Goal: Task Accomplishment & Management: Manage account settings

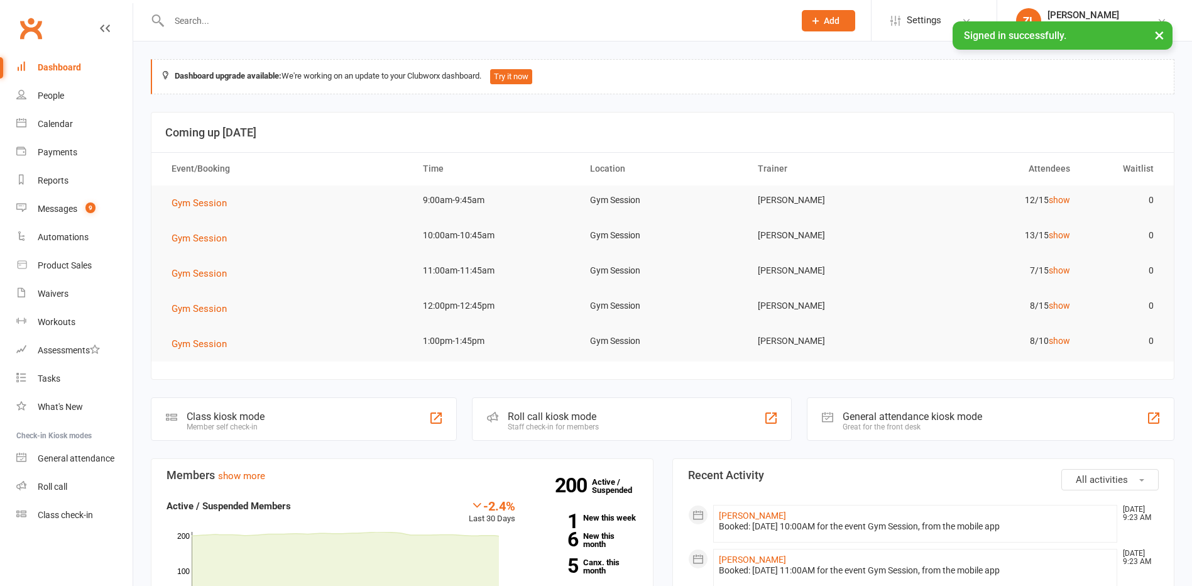
click at [291, 28] on input "text" at bounding box center [475, 21] width 620 height 18
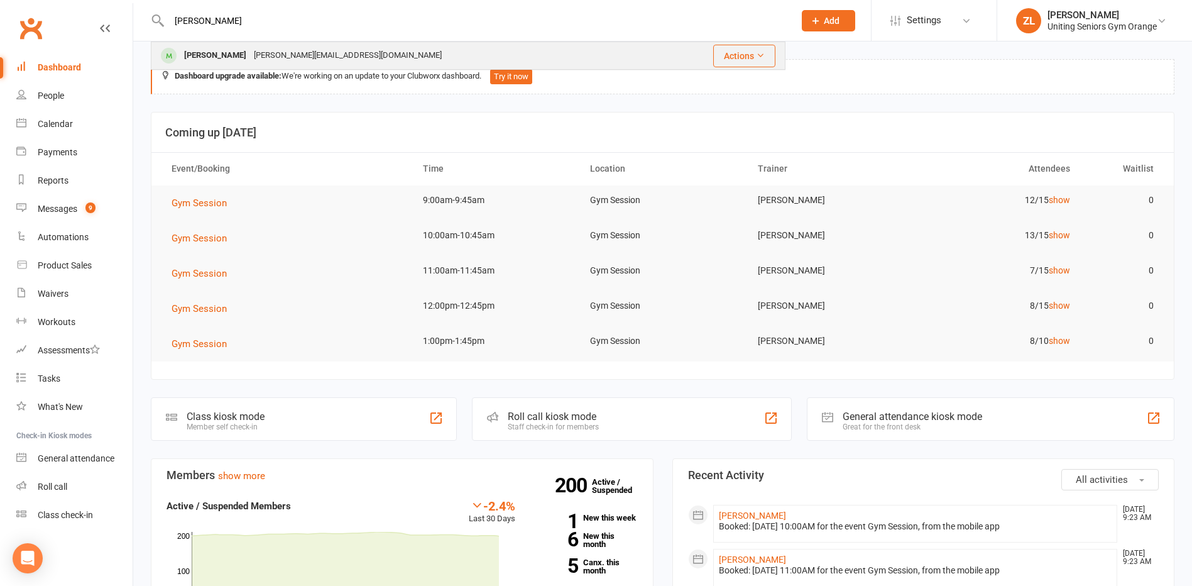
type input "[PERSON_NAME]"
click at [287, 63] on div "[PERSON_NAME][EMAIL_ADDRESS][DOMAIN_NAME]" at bounding box center [347, 56] width 195 height 18
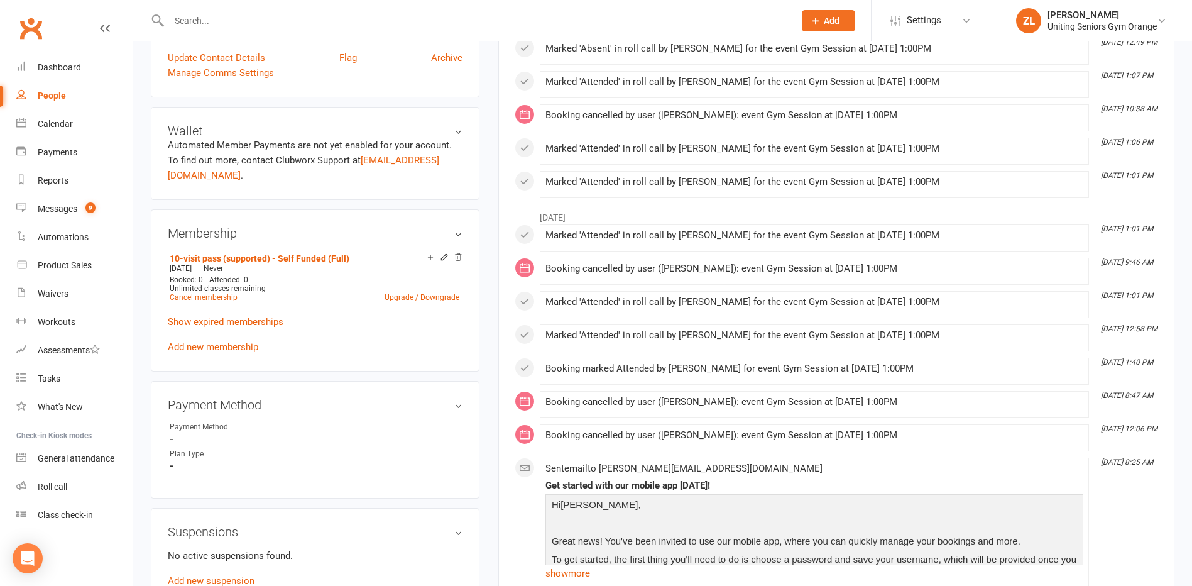
scroll to position [503, 0]
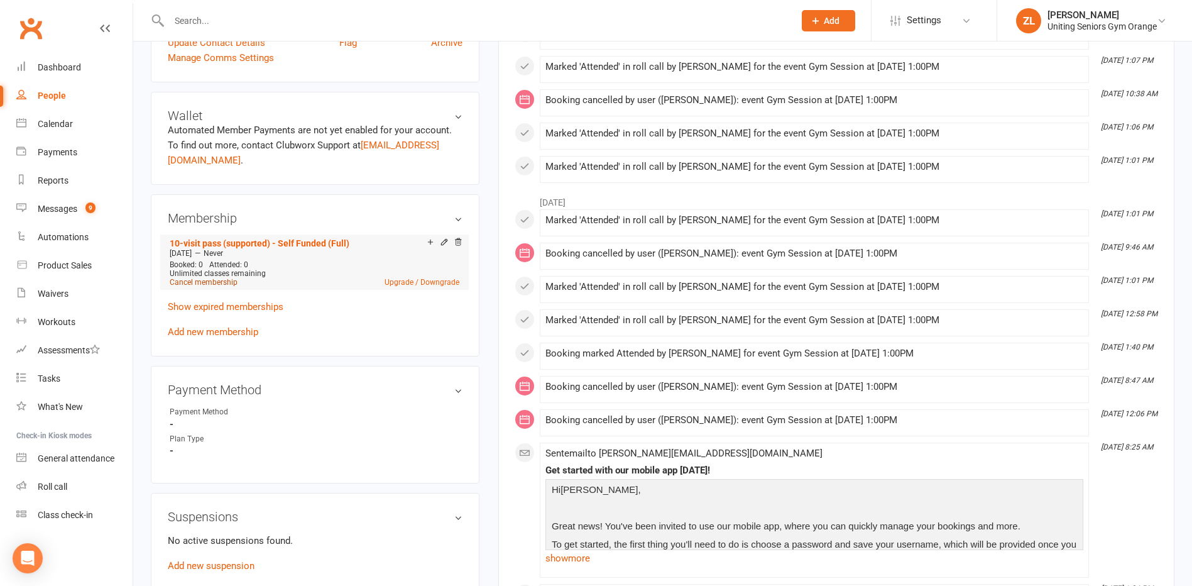
click at [212, 280] on link "Cancel membership" at bounding box center [204, 282] width 68 height 9
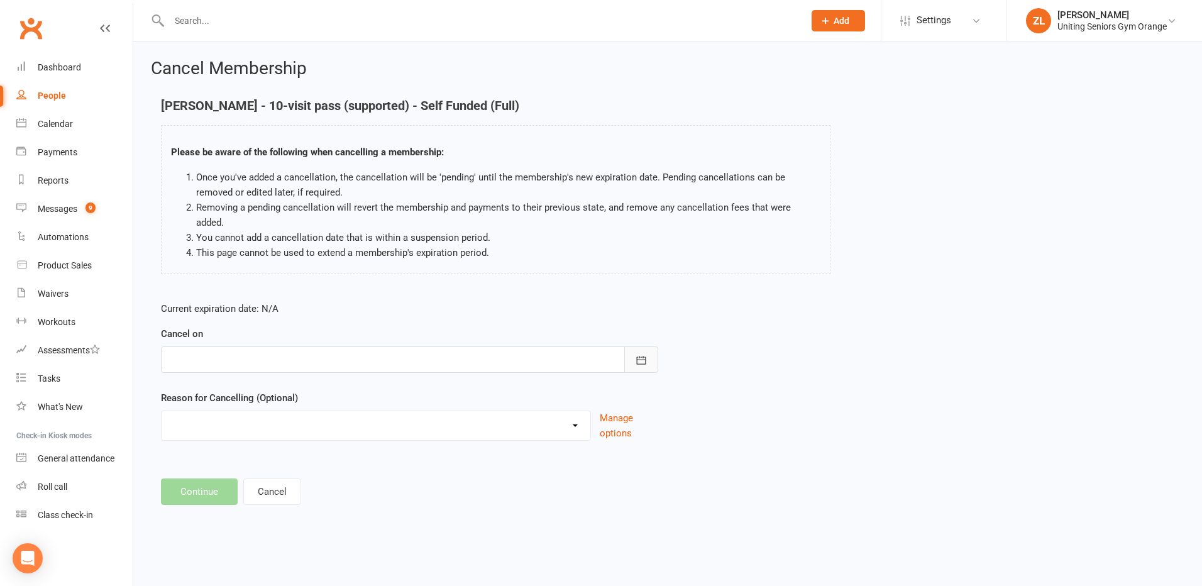
click at [644, 354] on icon "button" at bounding box center [641, 360] width 13 height 13
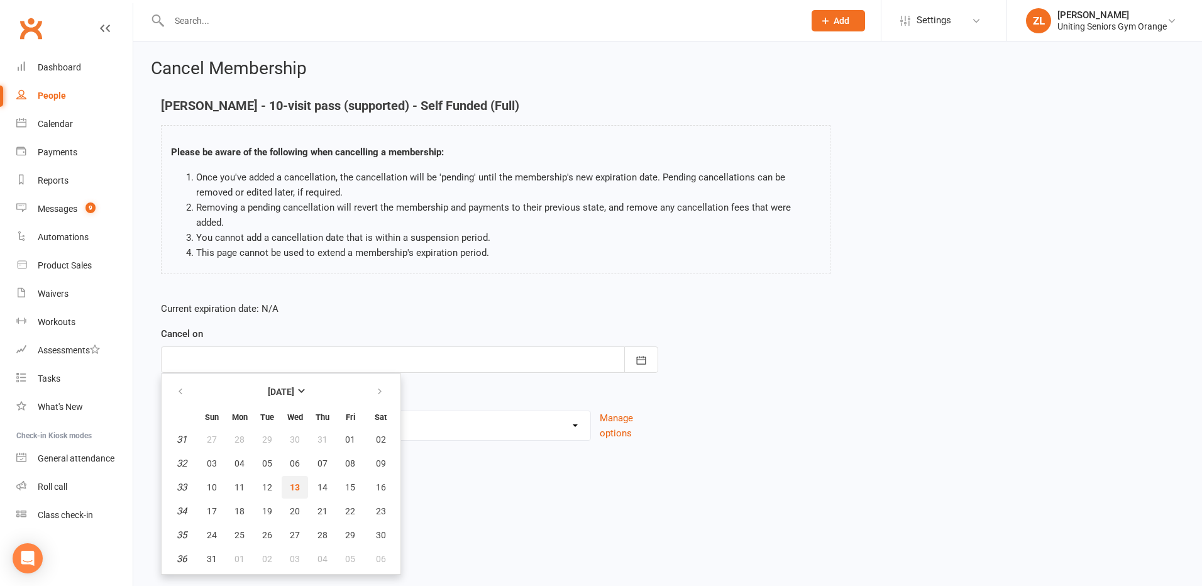
click at [302, 476] on button "13" at bounding box center [295, 487] width 26 height 23
type input "[DATE]"
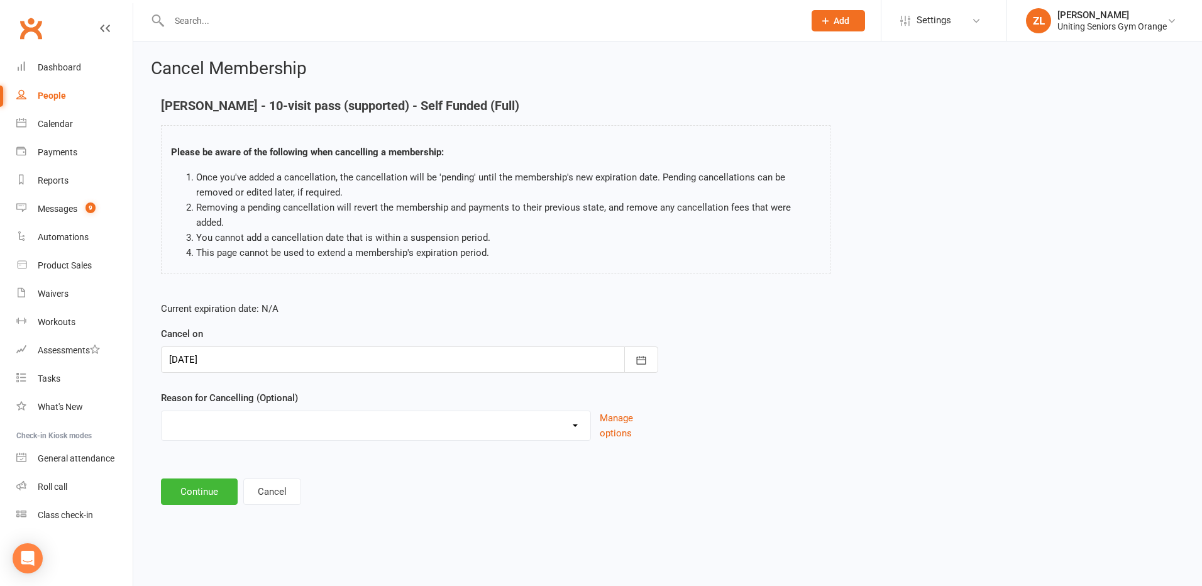
click at [358, 411] on select "EXIT Finished 10VP Finished HASP Health Reasons Holiday Injury Move to 10vp Sur…" at bounding box center [376, 423] width 429 height 25
select select "1"
click at [162, 411] on select "EXIT Finished 10VP Finished HASP Health Reasons Holiday Injury Move to 10vp Sur…" at bounding box center [376, 423] width 429 height 25
click at [214, 478] on button "Continue" at bounding box center [199, 491] width 77 height 26
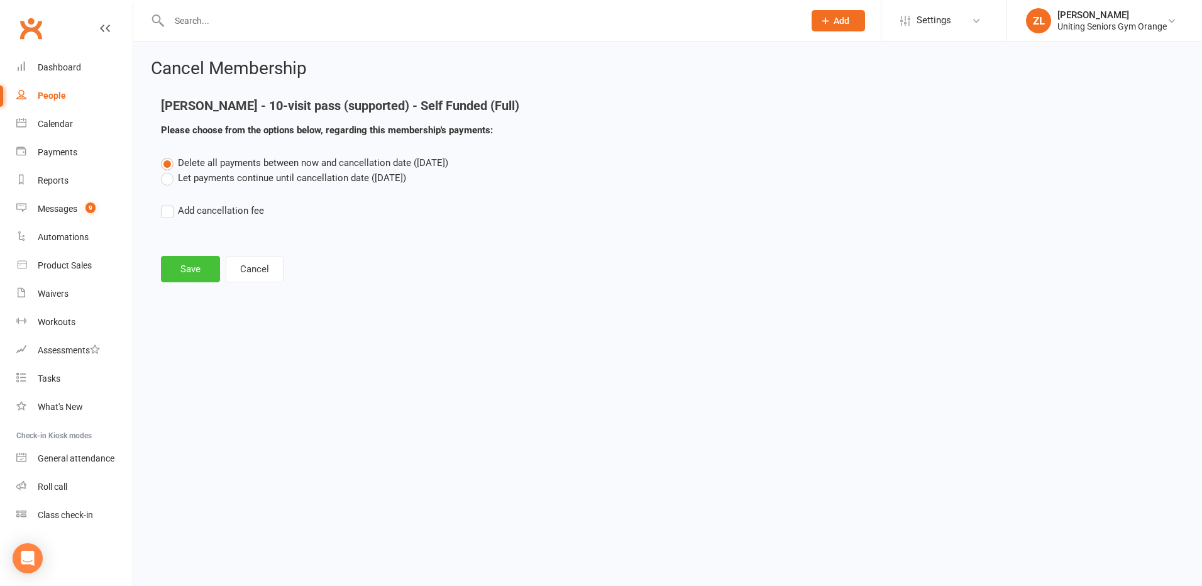
click at [202, 274] on button "Save" at bounding box center [190, 269] width 59 height 26
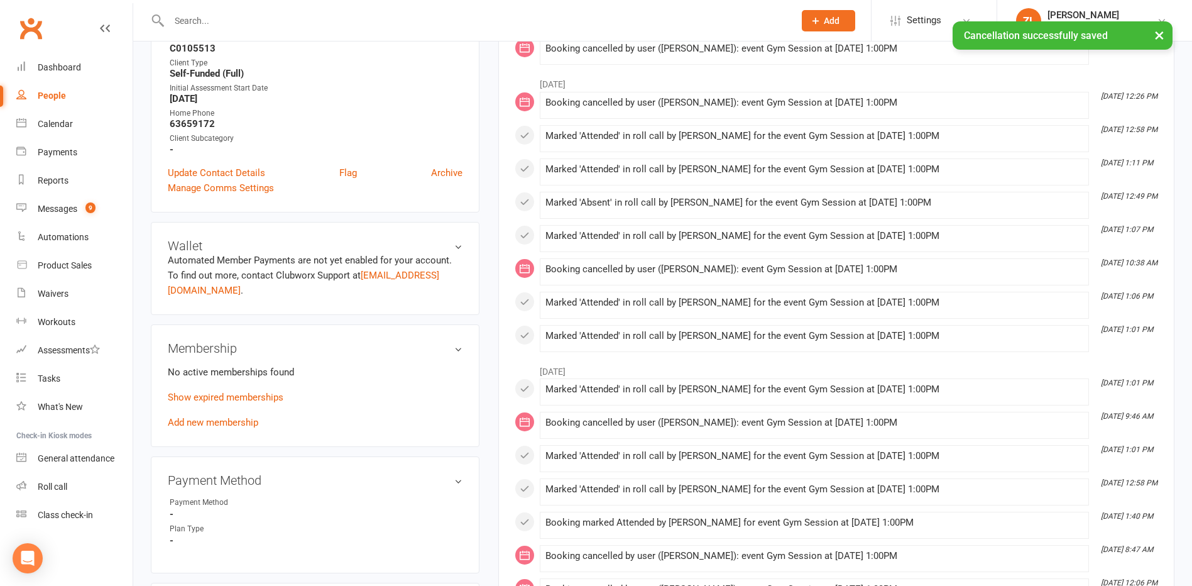
scroll to position [440, 0]
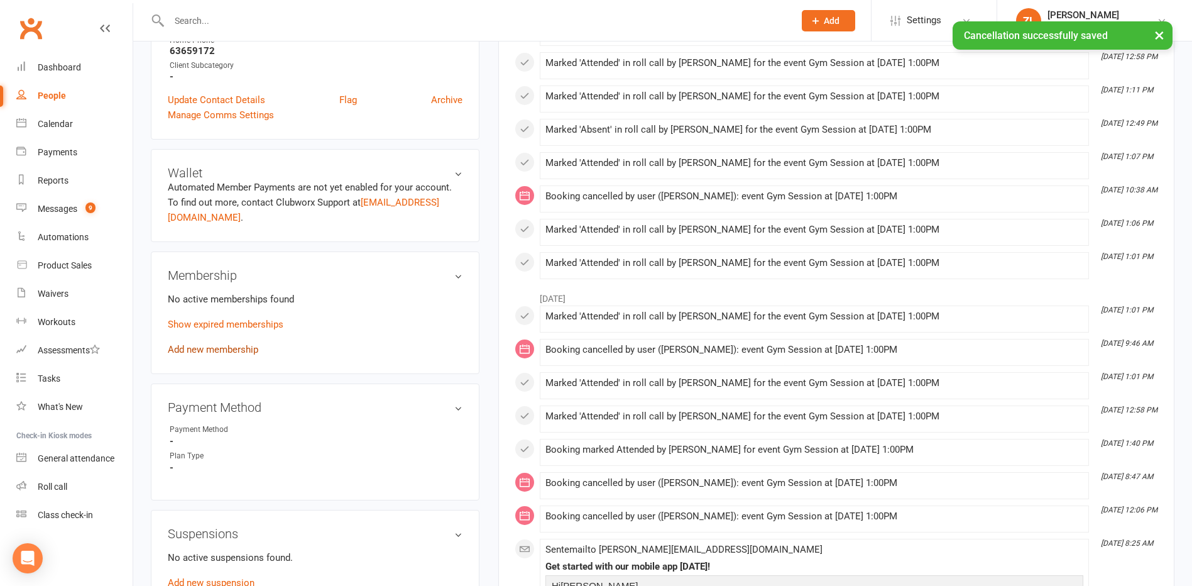
click at [224, 351] on link "Add new membership" at bounding box center [213, 349] width 91 height 11
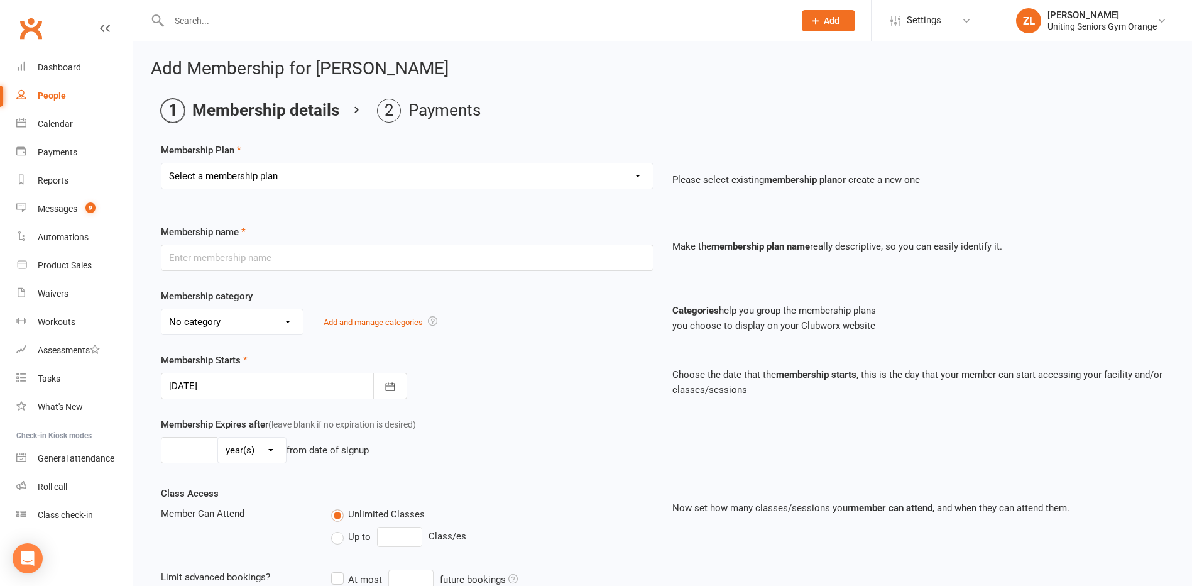
click at [413, 163] on select "Select a membership plan Create new Membership Plan Initial Assessment + Set Up…" at bounding box center [407, 175] width 491 height 25
select select "16"
click at [162, 163] on select "Select a membership plan Create new Membership Plan Initial Assessment + Set Up…" at bounding box center [407, 175] width 491 height 25
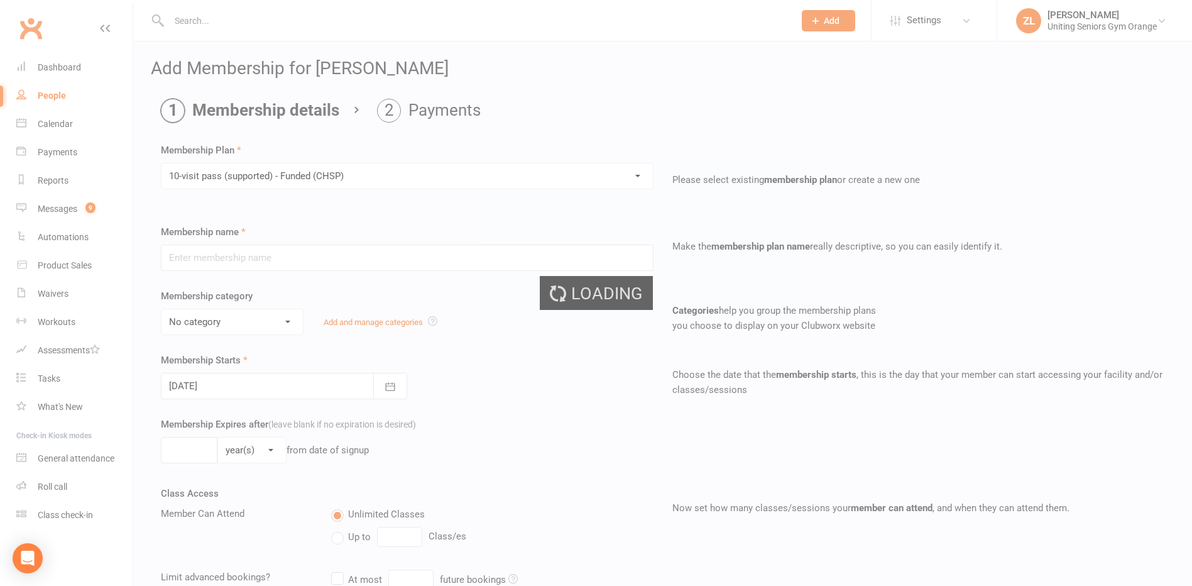
type input "10-visit pass (supported) - Funded (CHSP)"
select select "0"
type input "0"
select select "2"
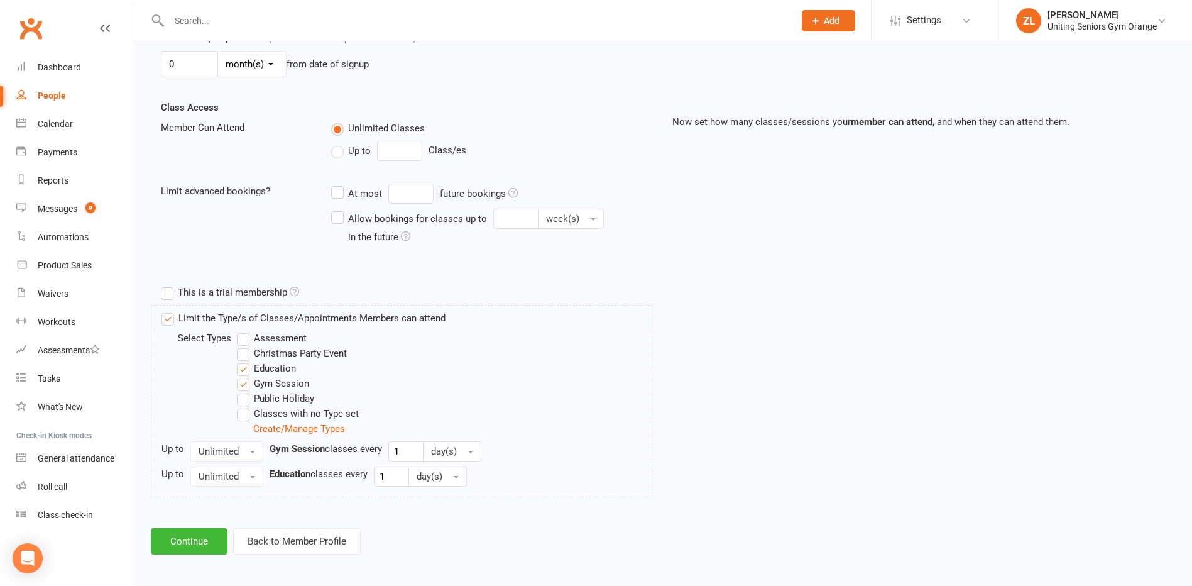
scroll to position [390, 0]
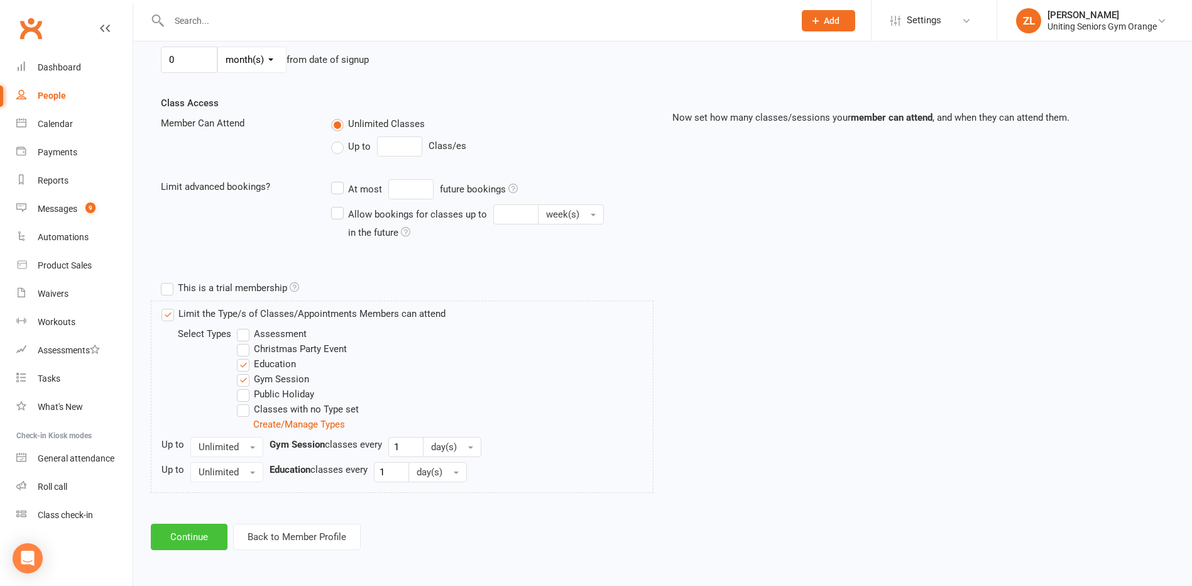
click at [204, 539] on button "Continue" at bounding box center [189, 537] width 77 height 26
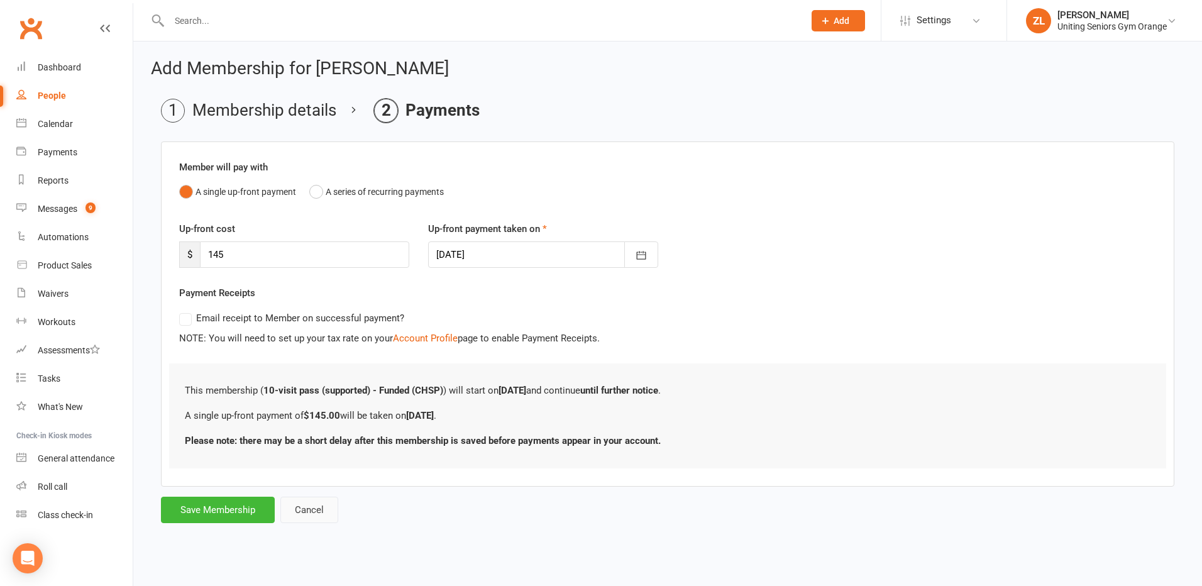
click at [309, 504] on button "Cancel" at bounding box center [309, 510] width 58 height 26
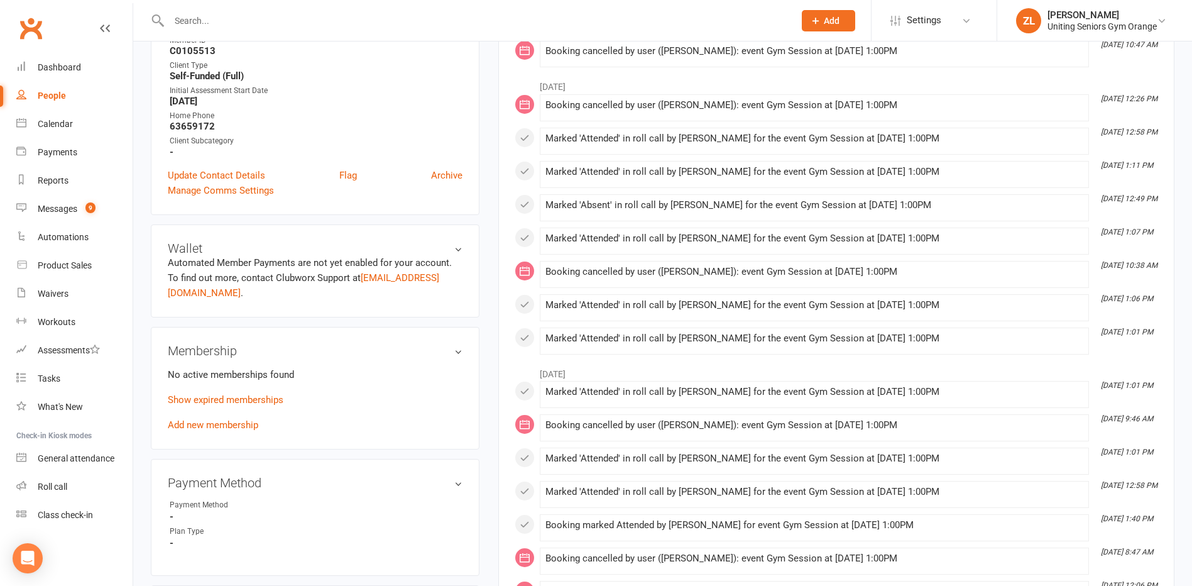
scroll to position [440, 0]
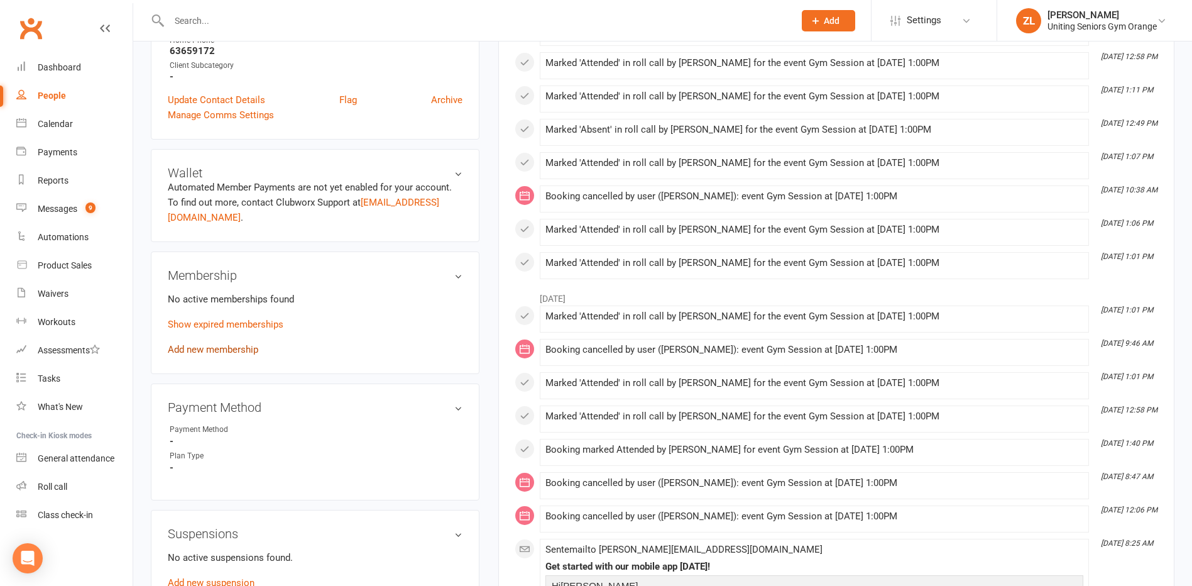
click at [221, 349] on link "Add new membership" at bounding box center [213, 349] width 91 height 11
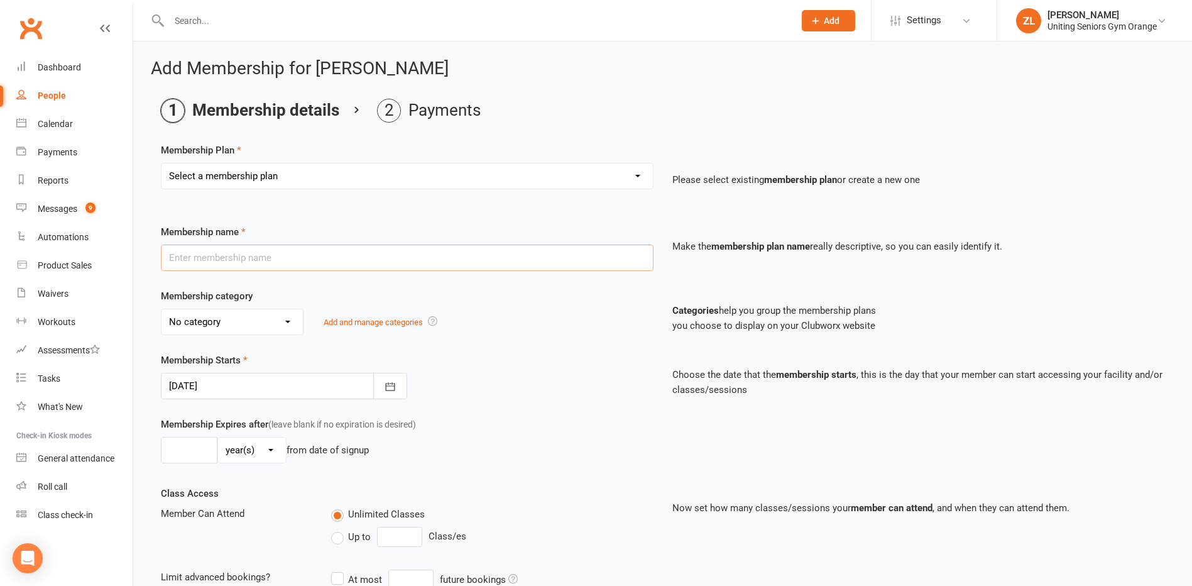
click at [288, 260] on input "text" at bounding box center [407, 257] width 493 height 26
click at [339, 177] on select "Select a membership plan Create new Membership Plan Initial Assessment + Set Up…" at bounding box center [407, 175] width 491 height 25
select select "18"
click at [162, 163] on select "Select a membership plan Create new Membership Plan Initial Assessment + Set Up…" at bounding box center [407, 175] width 491 height 25
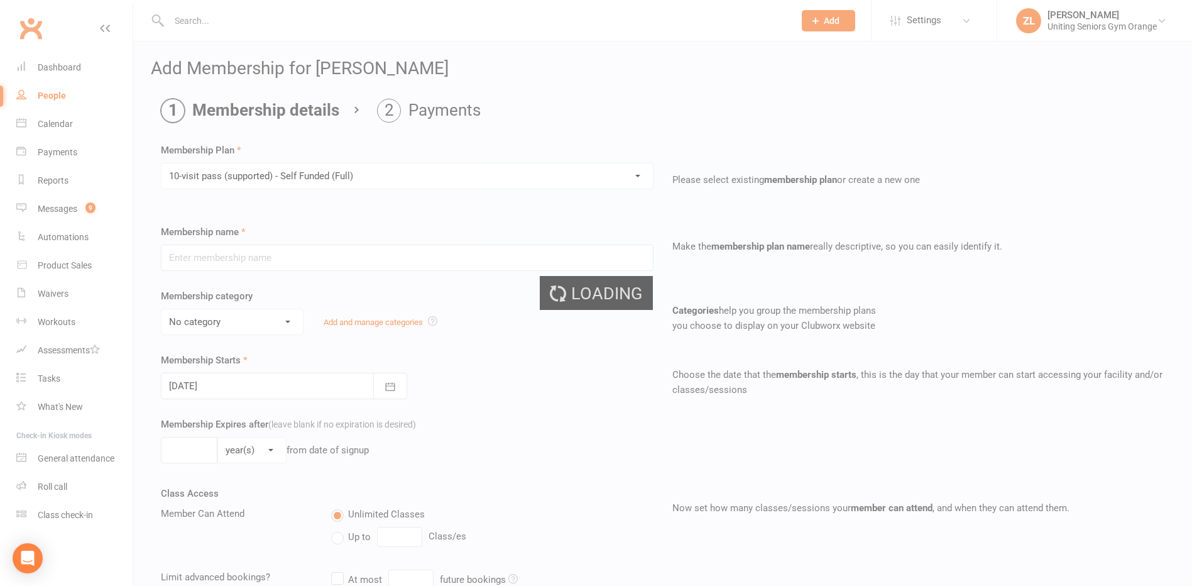
type input "10-visit pass (supported) - Self Funded (Full)"
select select "0"
type input "0"
select select "2"
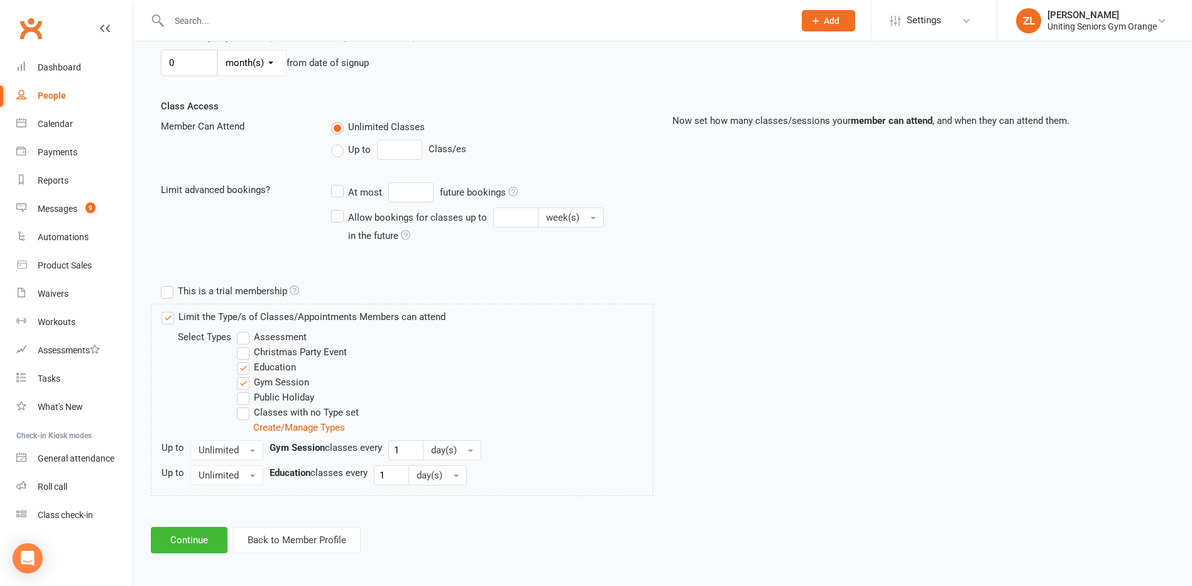
scroll to position [390, 0]
click at [197, 541] on button "Continue" at bounding box center [189, 537] width 77 height 26
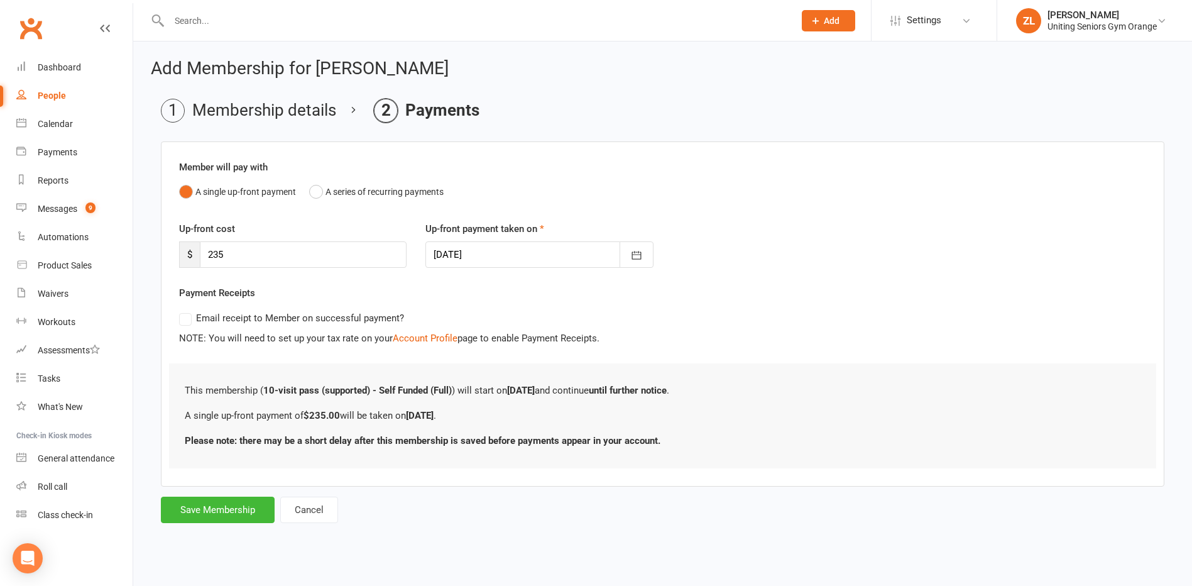
scroll to position [0, 0]
click at [236, 505] on button "Save Membership" at bounding box center [218, 510] width 114 height 26
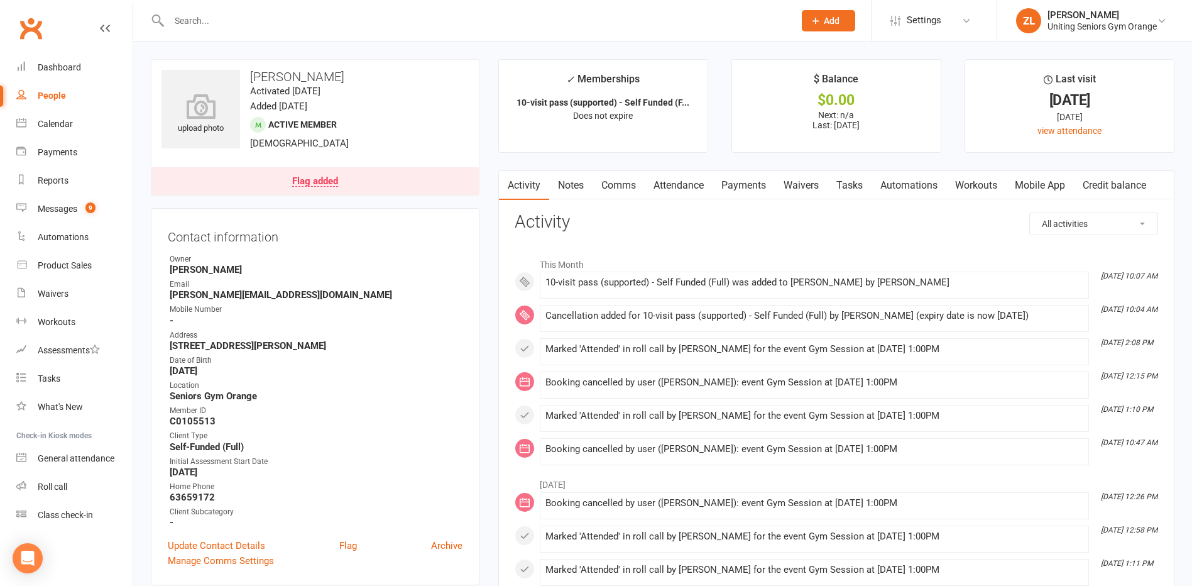
drag, startPoint x: 287, startPoint y: 21, endPoint x: 280, endPoint y: 19, distance: 7.2
click at [283, 21] on input "text" at bounding box center [475, 21] width 620 height 18
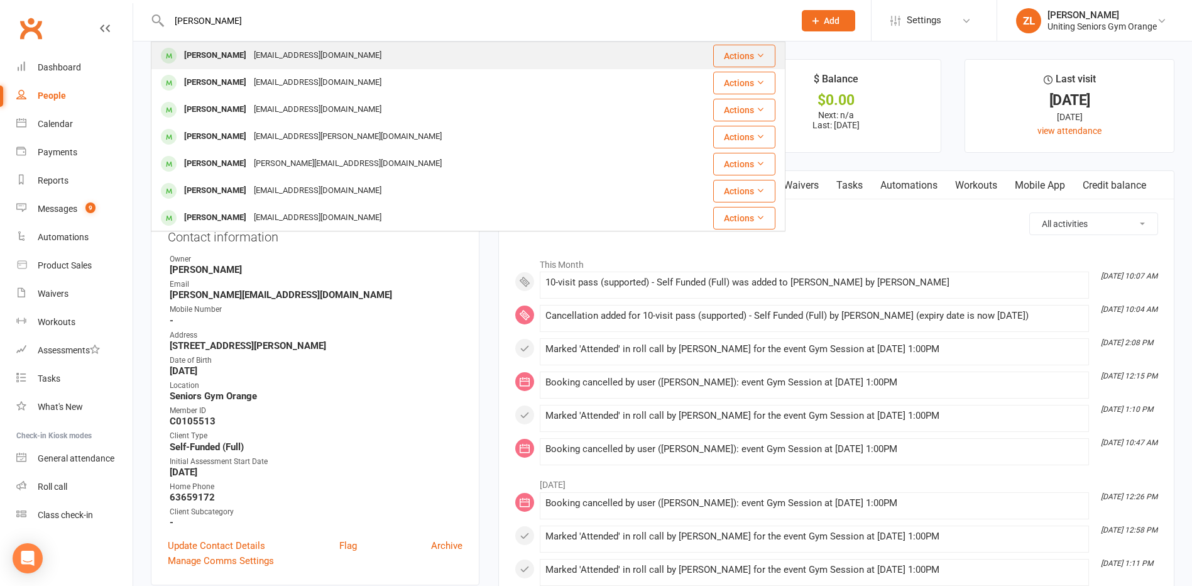
type input "[PERSON_NAME]"
click at [302, 51] on div "[EMAIL_ADDRESS][DOMAIN_NAME]" at bounding box center [317, 56] width 135 height 18
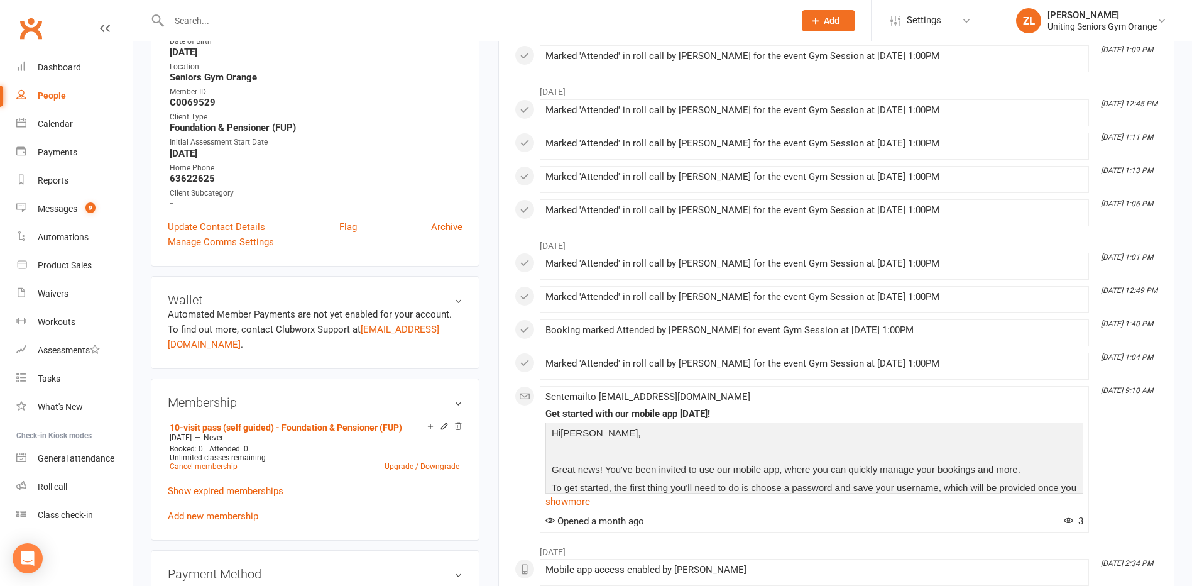
scroll to position [314, 0]
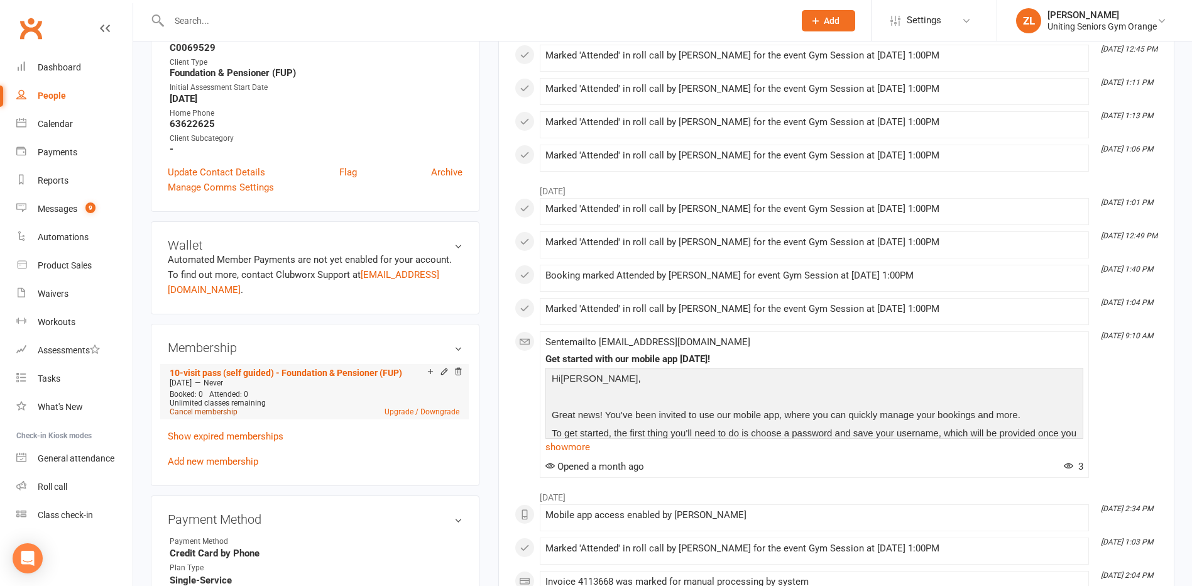
click at [221, 414] on link "Cancel membership" at bounding box center [204, 411] width 68 height 9
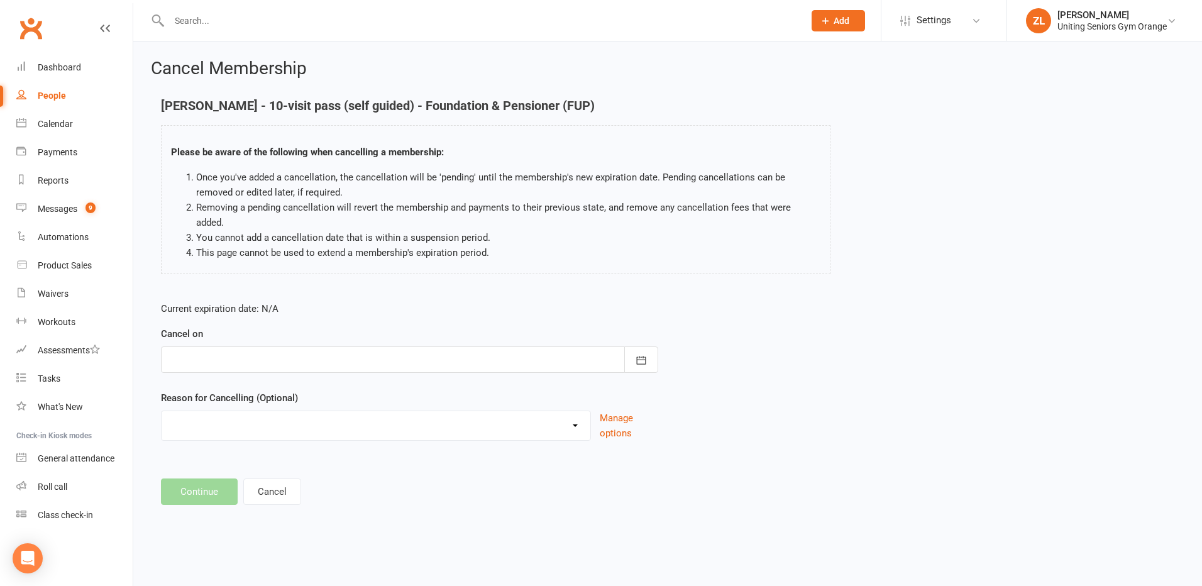
click at [249, 346] on div at bounding box center [409, 359] width 497 height 26
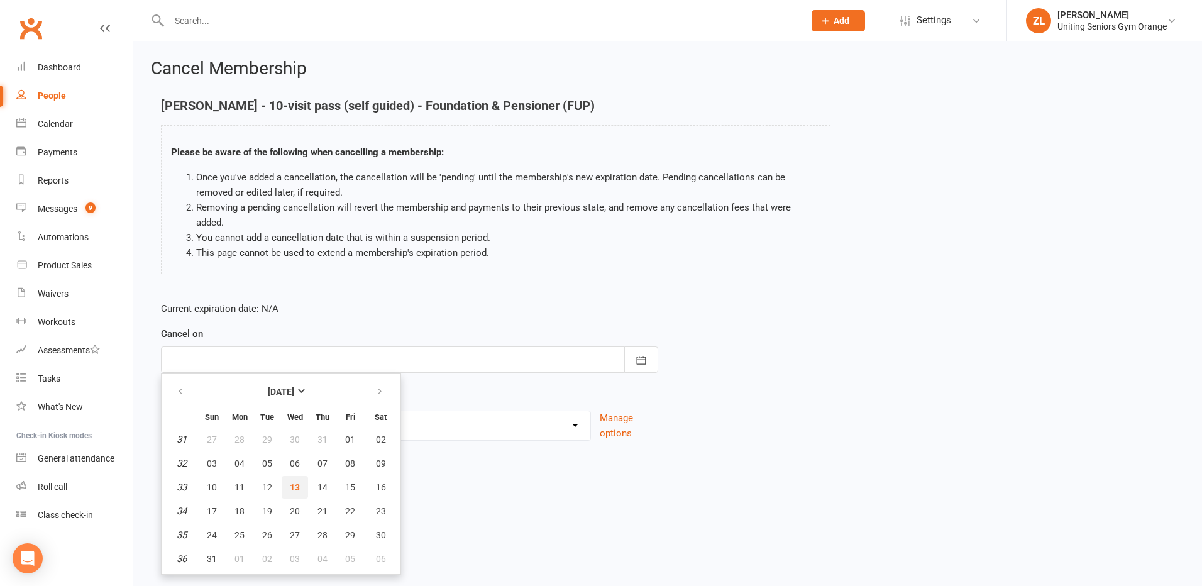
click at [305, 476] on button "13" at bounding box center [295, 487] width 26 height 23
type input "[DATE]"
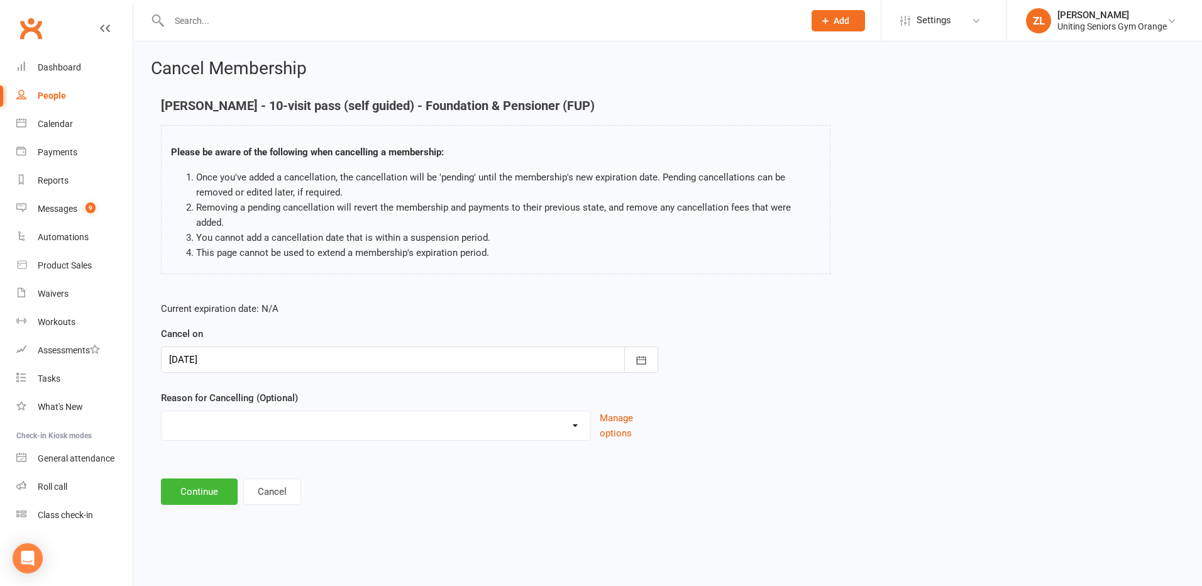
click at [307, 411] on select "EXIT Finished 10VP Finished HASP Health Reasons Holiday Injury Move to 10vp Sur…" at bounding box center [376, 423] width 429 height 25
select select "1"
click at [162, 411] on select "EXIT Finished 10VP Finished HASP Health Reasons Holiday Injury Move to 10vp Sur…" at bounding box center [376, 423] width 429 height 25
click at [212, 484] on button "Continue" at bounding box center [199, 491] width 77 height 26
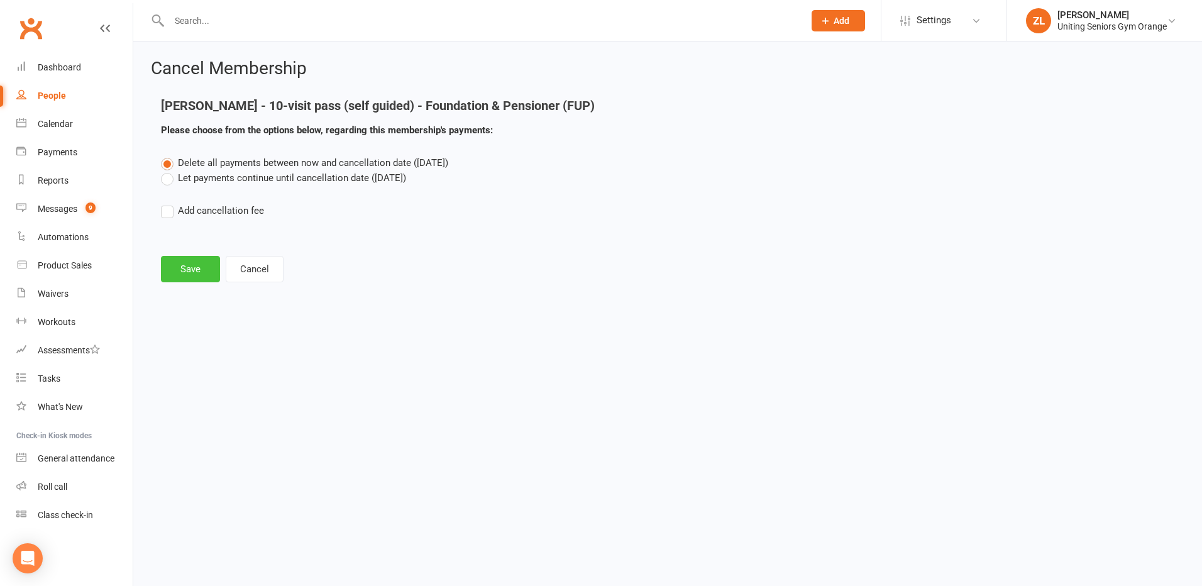
click at [189, 272] on button "Save" at bounding box center [190, 269] width 59 height 26
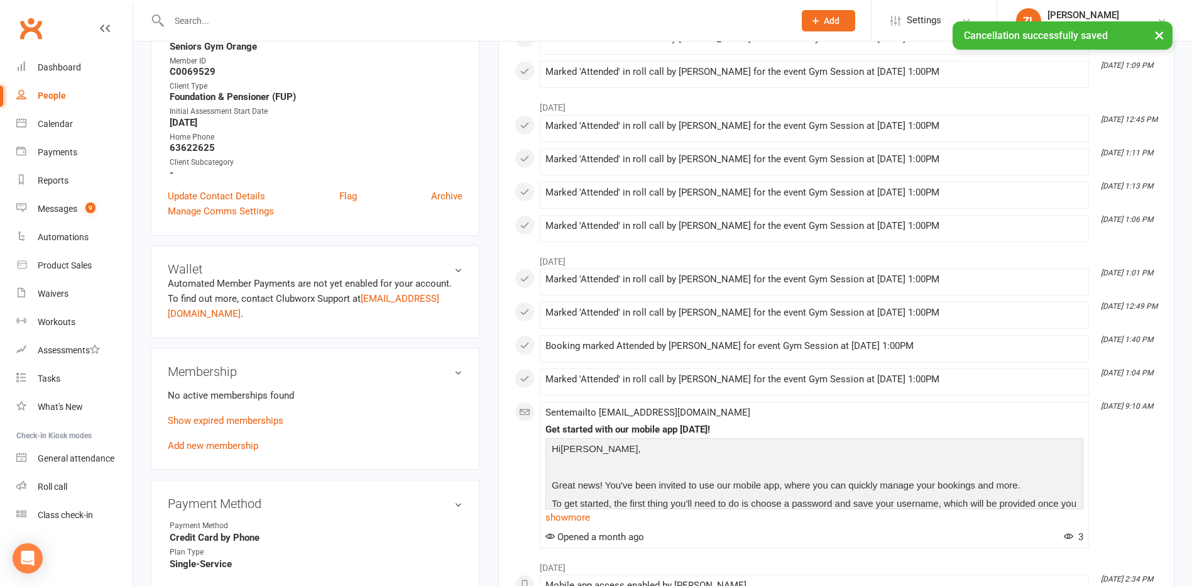
scroll to position [314, 0]
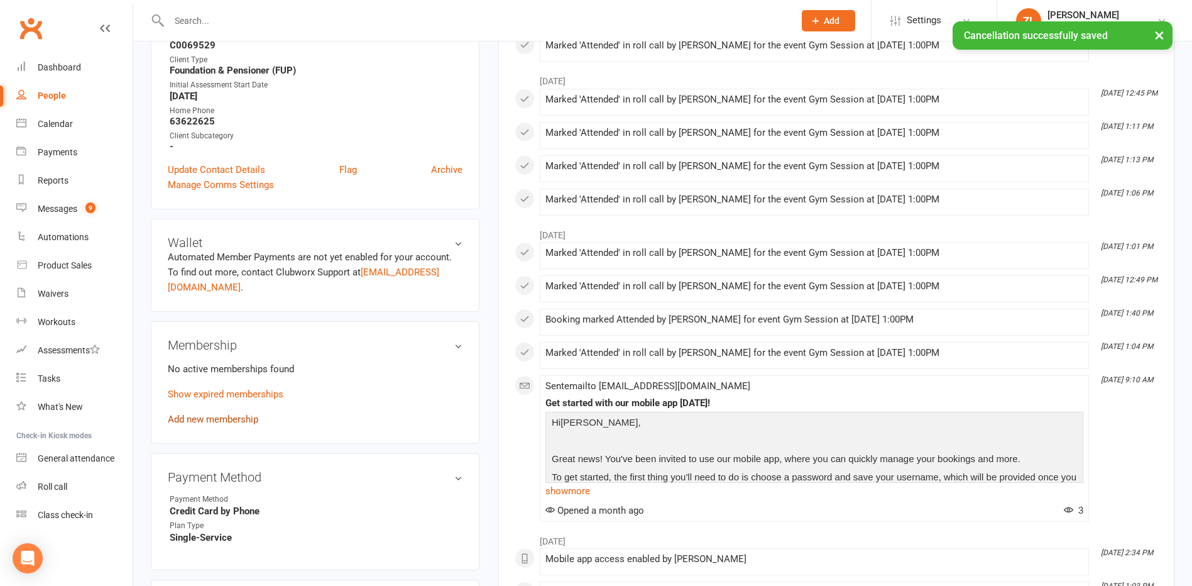
click at [225, 420] on link "Add new membership" at bounding box center [213, 419] width 91 height 11
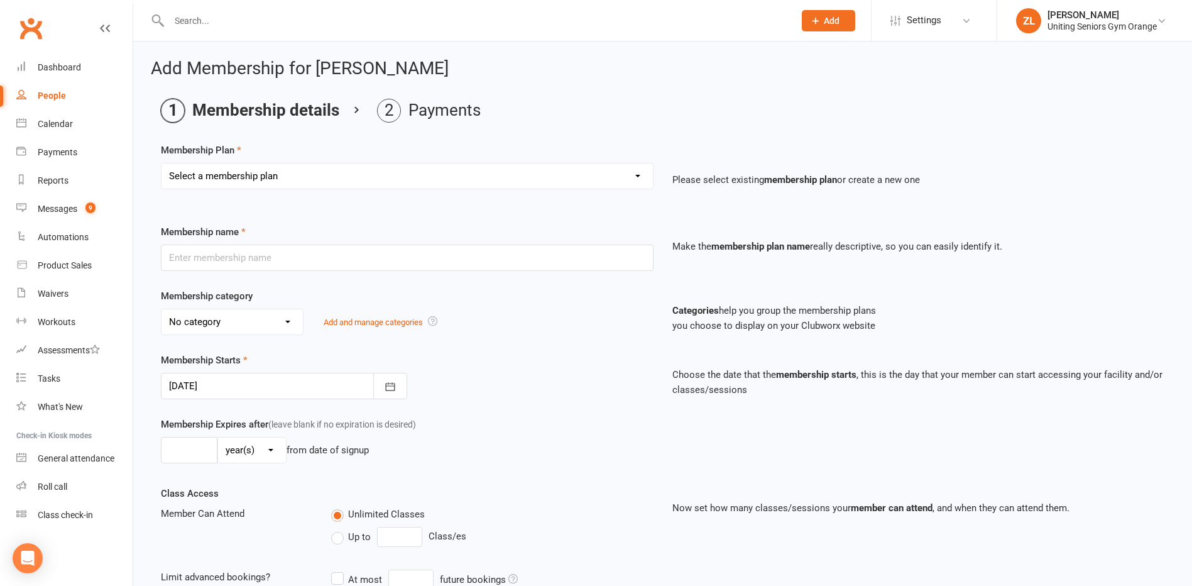
click at [367, 177] on select "Select a membership plan Create new Membership Plan Initial Assessment + Set Up…" at bounding box center [407, 175] width 491 height 25
select select "17"
click at [162, 163] on select "Select a membership plan Create new Membership Plan Initial Assessment + Set Up…" at bounding box center [407, 175] width 491 height 25
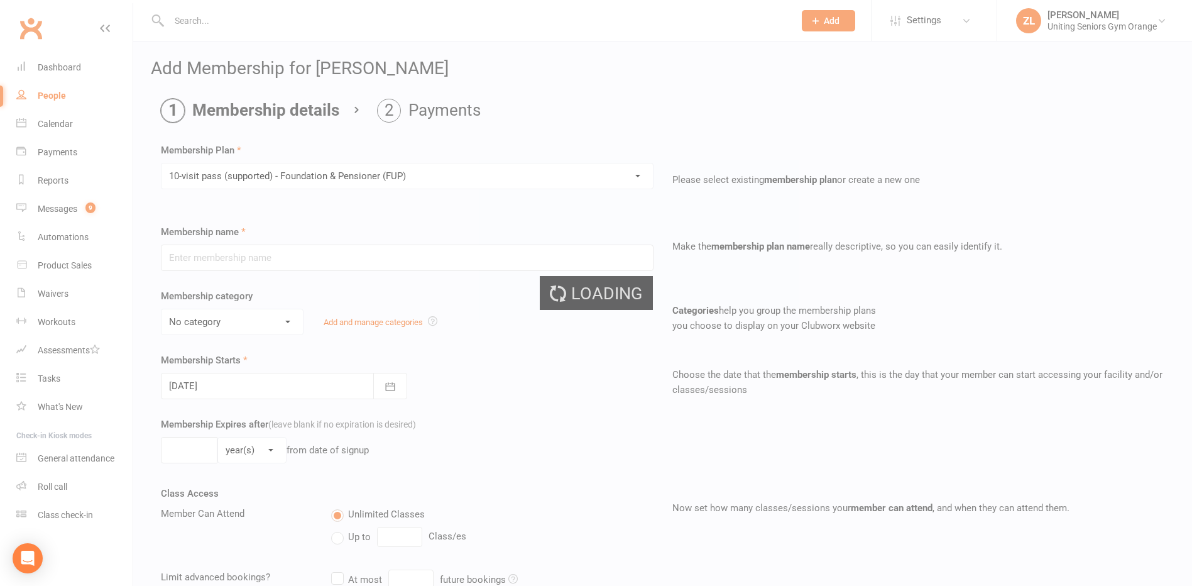
type input "10-visit pass (supported) - Foundation & Pensioner (FUP)"
select select "0"
type input "0"
select select "2"
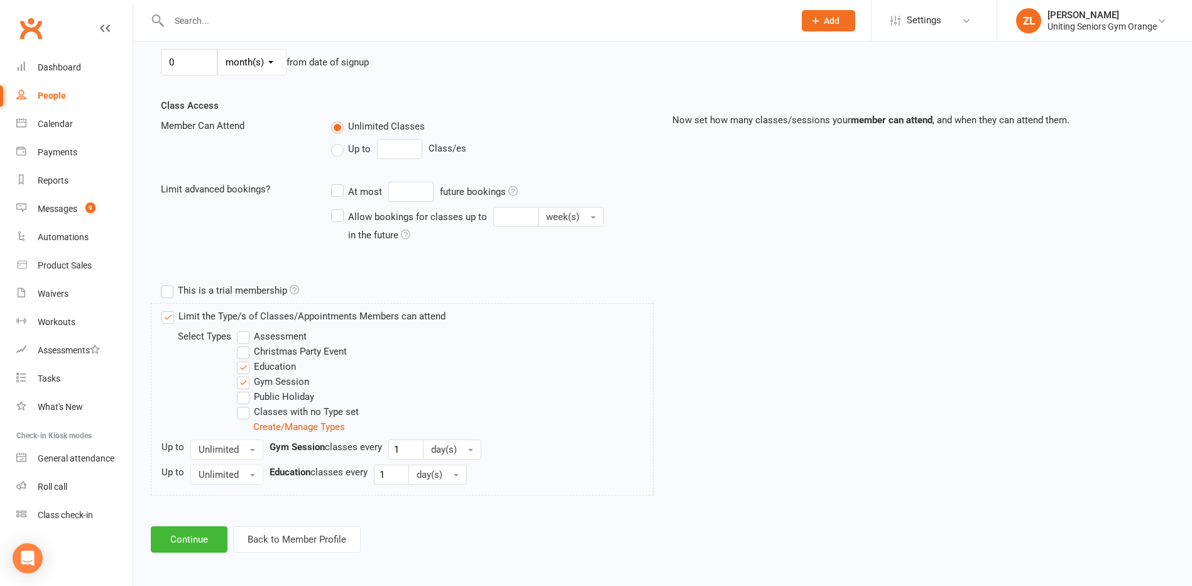
scroll to position [390, 0]
click at [205, 541] on button "Continue" at bounding box center [189, 537] width 77 height 26
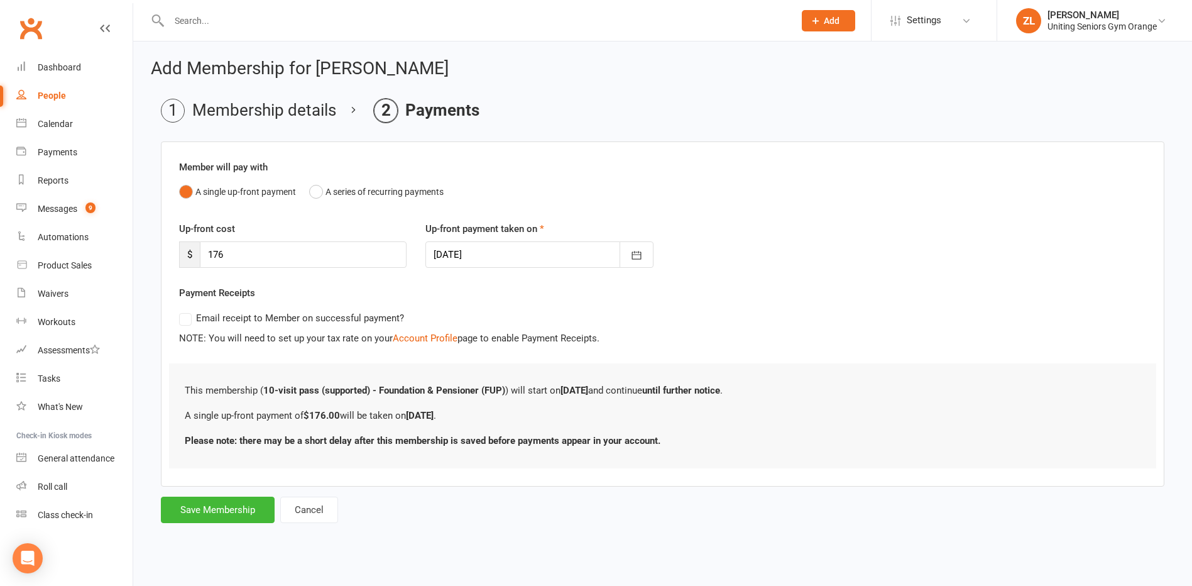
scroll to position [0, 0]
click at [233, 517] on button "Save Membership" at bounding box center [218, 510] width 114 height 26
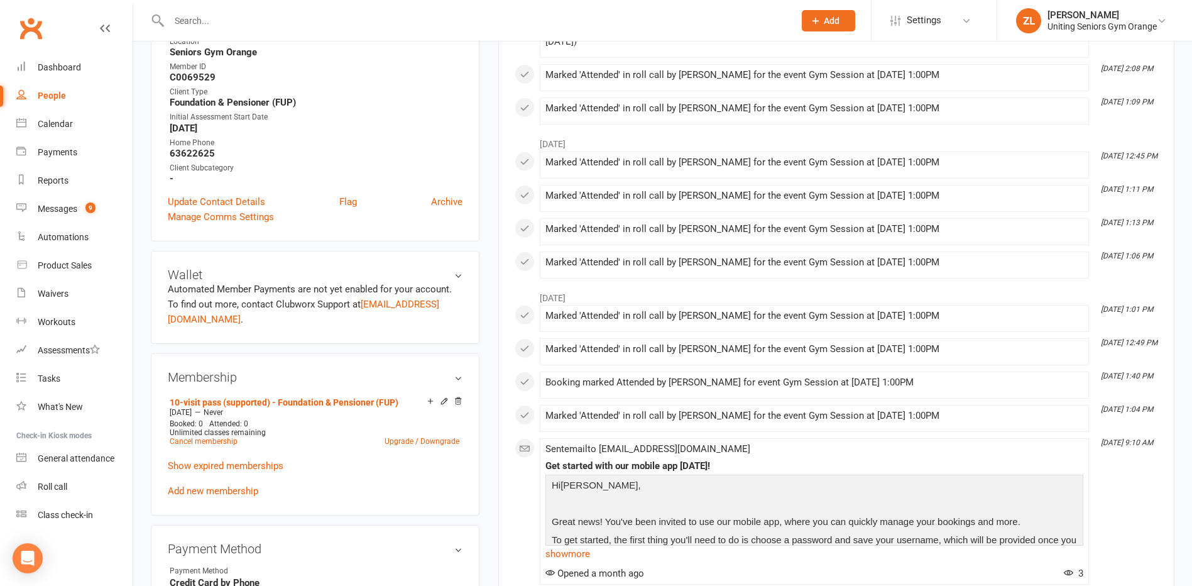
scroll to position [63, 0]
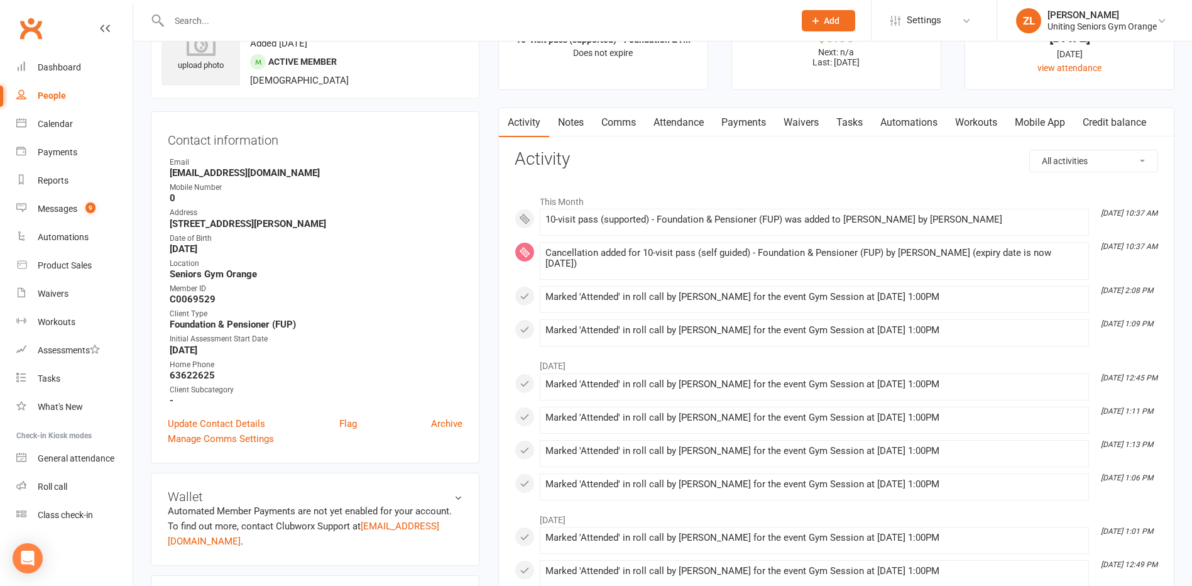
click at [231, 21] on input "text" at bounding box center [475, 21] width 620 height 18
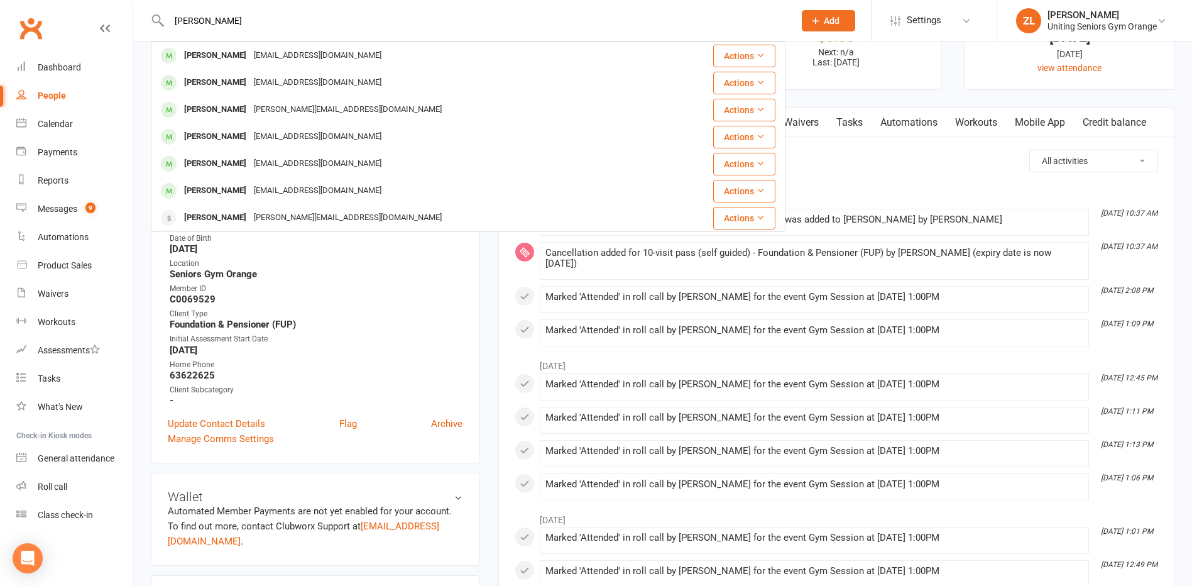
type input "[PERSON_NAME]"
click at [331, 53] on div "[PERSON_NAME] [EMAIL_ADDRESS][DOMAIN_NAME]" at bounding box center [406, 56] width 509 height 26
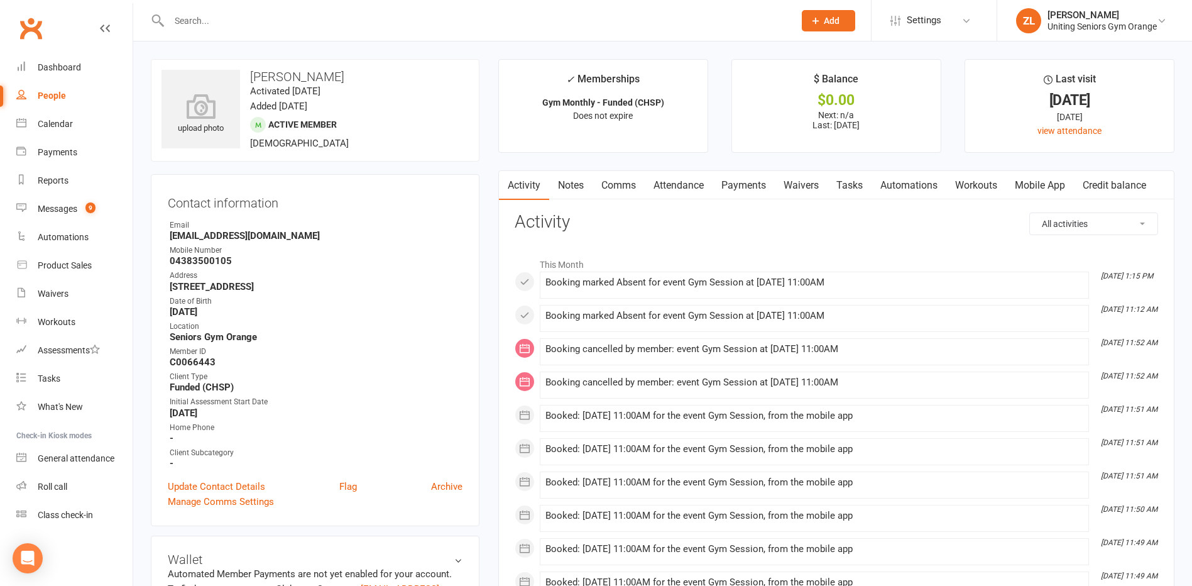
click at [1043, 185] on link "Mobile App" at bounding box center [1040, 185] width 68 height 29
